Goal: Find specific page/section: Find specific page/section

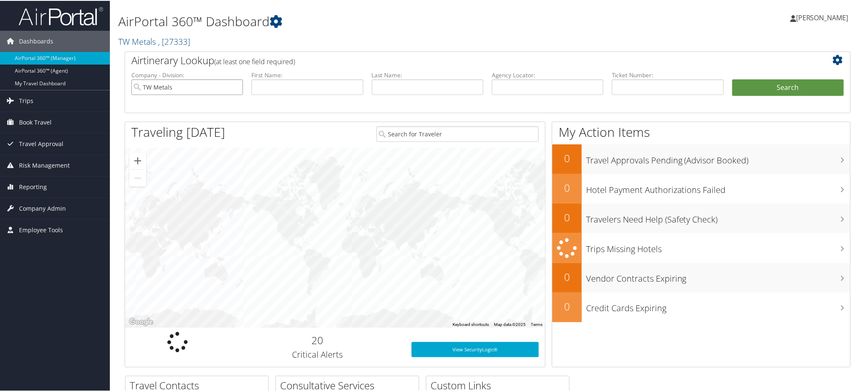
click at [235, 86] on input "TW Metals" at bounding box center [187, 87] width 112 height 16
click at [138, 38] on link "TW Metals , [ 27333 ]" at bounding box center [154, 40] width 72 height 11
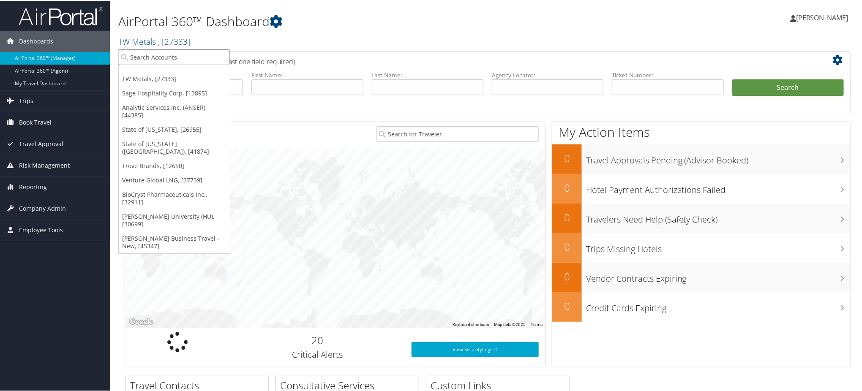
click at [173, 53] on input "search" at bounding box center [174, 57] width 111 height 16
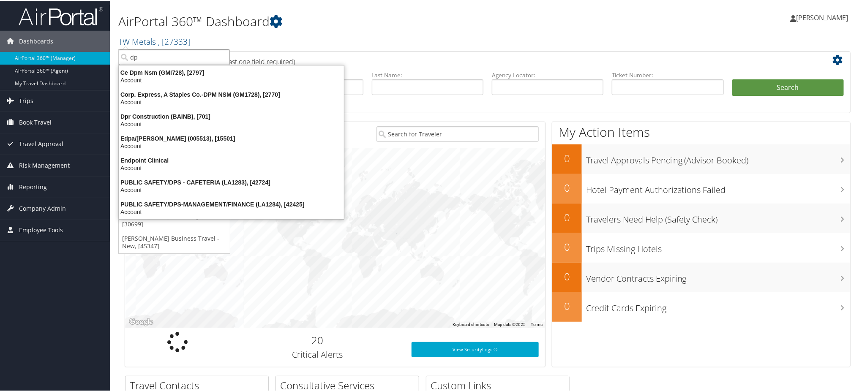
type input "d"
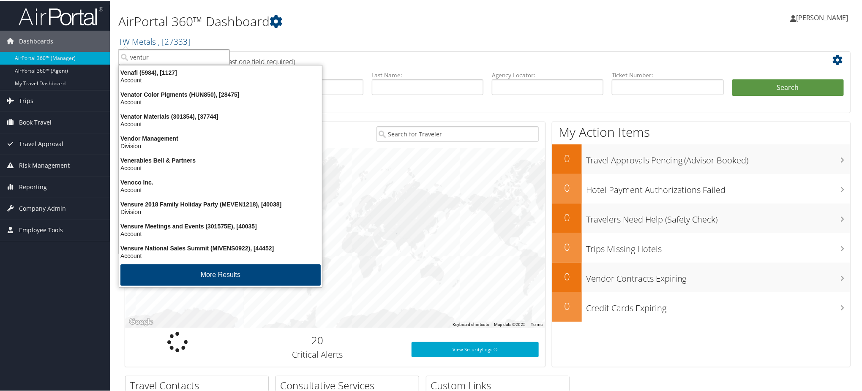
type input "venture"
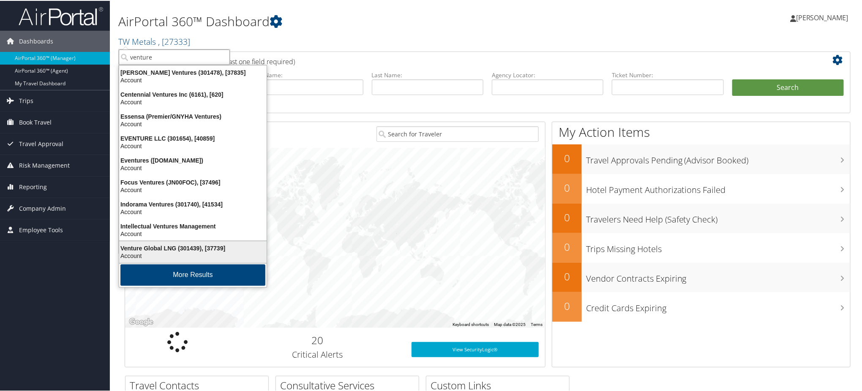
click at [167, 246] on div "Venture Global LNG (301439), [37739]" at bounding box center [193, 248] width 158 height 8
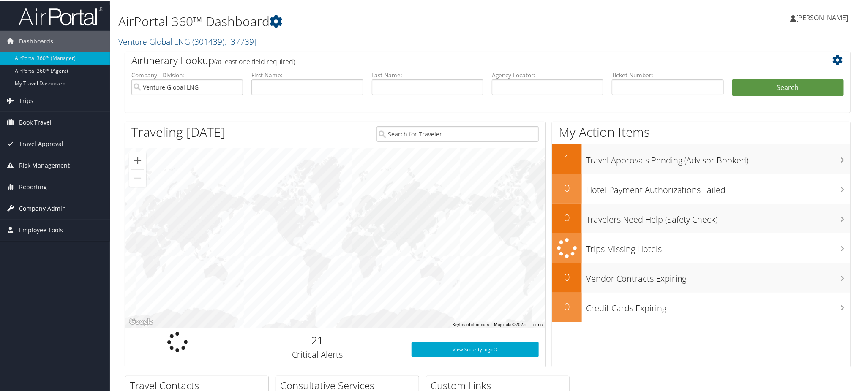
drag, startPoint x: 45, startPoint y: 207, endPoint x: 49, endPoint y: 205, distance: 4.4
click at [45, 207] on span "Company Admin" at bounding box center [42, 207] width 47 height 21
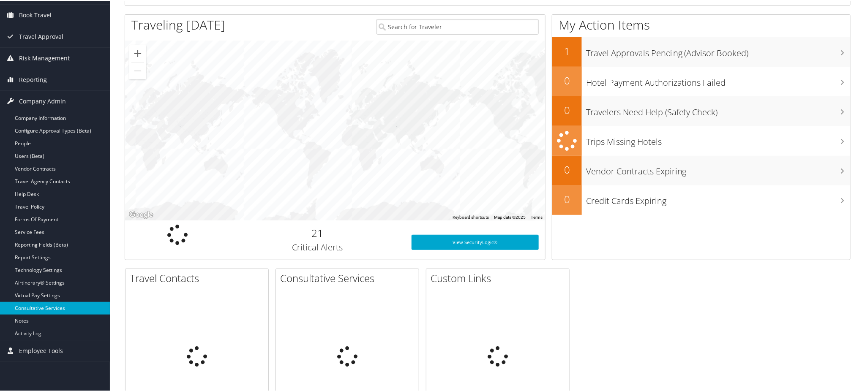
scroll to position [112, 0]
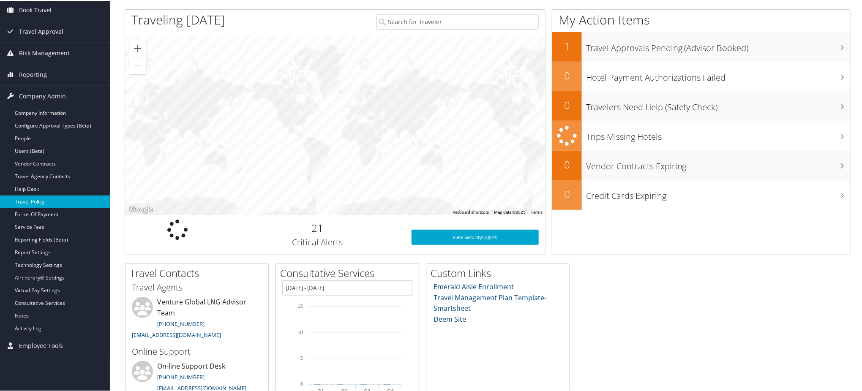
click at [44, 198] on link "Travel Policy" at bounding box center [55, 201] width 110 height 13
